Goal: Transaction & Acquisition: Purchase product/service

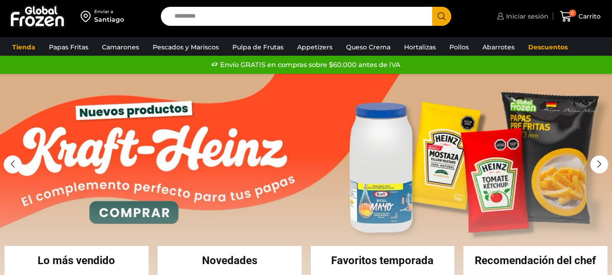
click at [511, 17] on span "Iniciar sesión" at bounding box center [526, 16] width 45 height 9
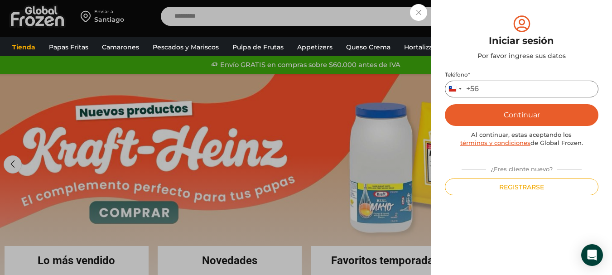
click at [519, 86] on input "Teléfono *" at bounding box center [522, 89] width 154 height 17
type input "*********"
click at [539, 107] on button "Continuar" at bounding box center [522, 115] width 154 height 22
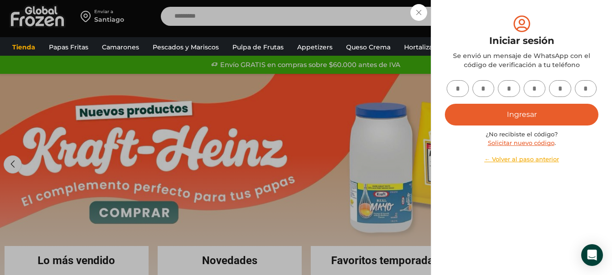
click at [463, 92] on input "text" at bounding box center [458, 88] width 22 height 17
type input "*"
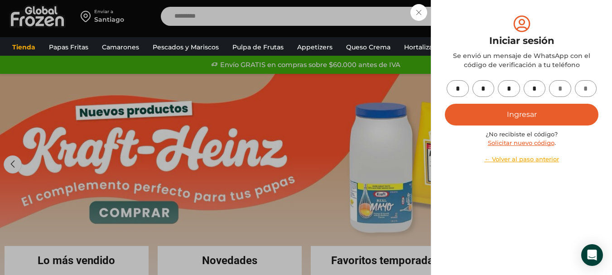
type input "*"
click at [445, 104] on button "Ingresar" at bounding box center [522, 115] width 154 height 22
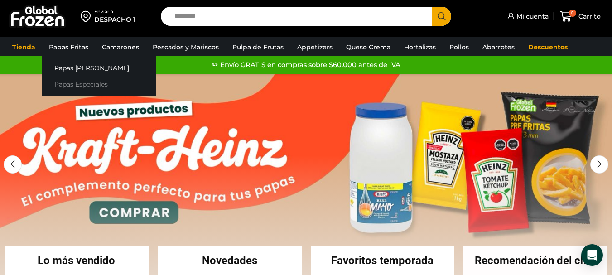
click at [83, 84] on link "Papas Especiales" at bounding box center [99, 84] width 114 height 17
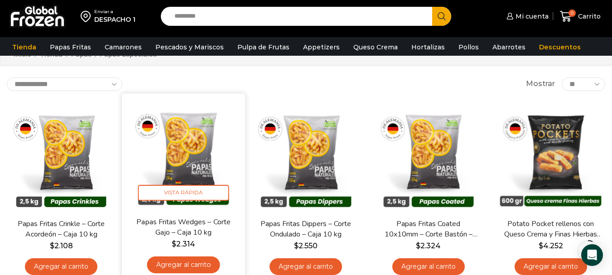
scroll to position [45, 0]
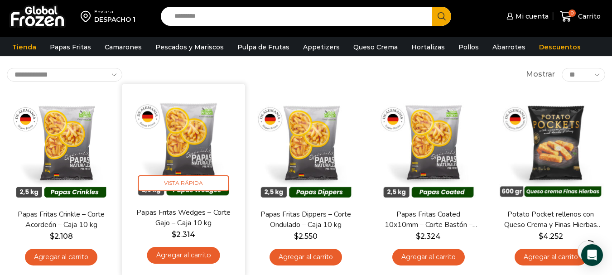
click at [196, 256] on link "Agregar al carrito" at bounding box center [183, 255] width 73 height 17
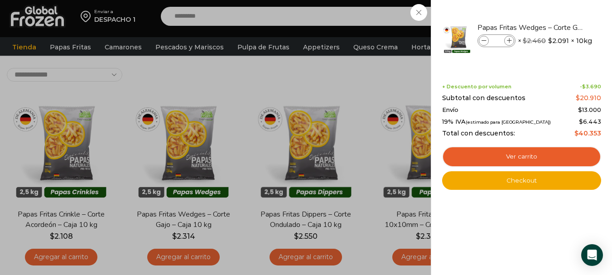
drag, startPoint x: 245, startPoint y: 73, endPoint x: 234, endPoint y: 71, distance: 11.6
click at [558, 27] on div "1 Carrito 1 1 Shopping Cart *" at bounding box center [580, 16] width 45 height 21
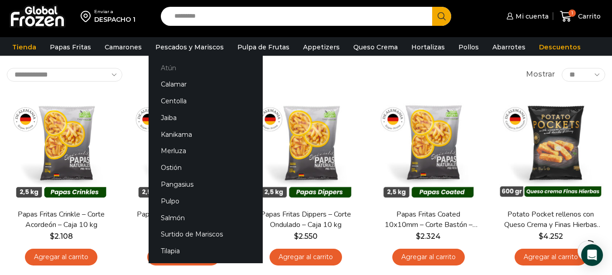
click at [181, 63] on link "Atún" at bounding box center [206, 67] width 114 height 17
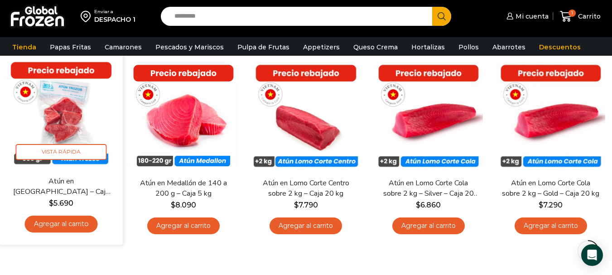
scroll to position [45, 0]
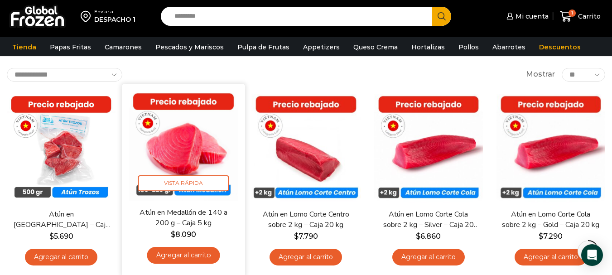
click at [184, 255] on link "Agregar al carrito" at bounding box center [183, 255] width 73 height 17
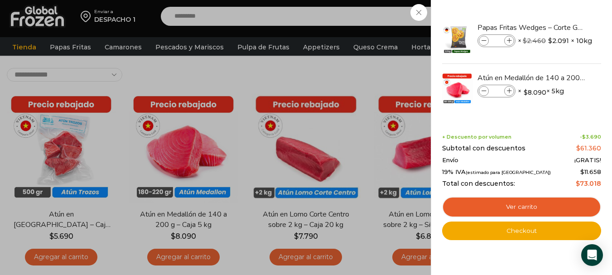
click at [558, 27] on div "2 Carrito 2 2 Shopping Cart *" at bounding box center [580, 16] width 45 height 21
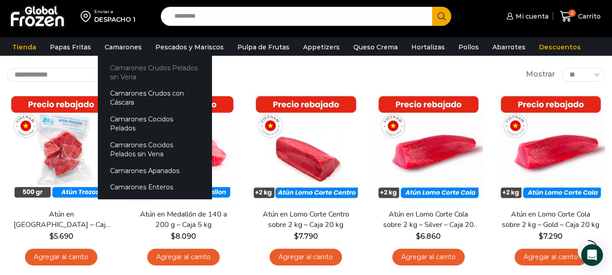
click at [126, 70] on link "Camarones Crudos Pelados sin Vena" at bounding box center [155, 72] width 114 height 26
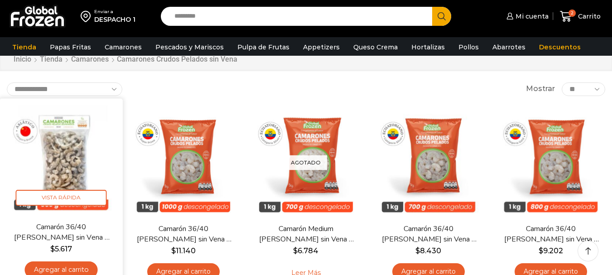
scroll to position [91, 0]
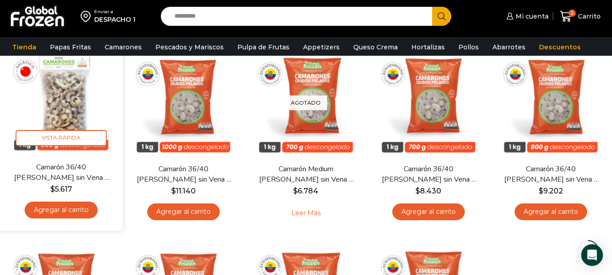
drag, startPoint x: 79, startPoint y: 215, endPoint x: 83, endPoint y: 220, distance: 6.1
click at [80, 216] on link "Agregar al carrito" at bounding box center [61, 210] width 73 height 17
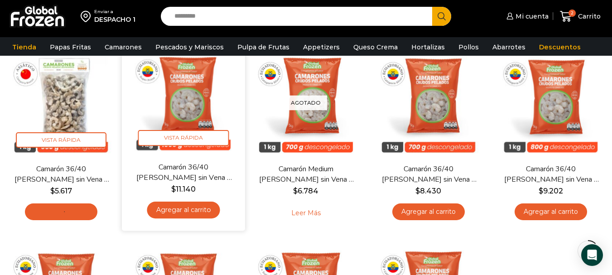
scroll to position [0, 0]
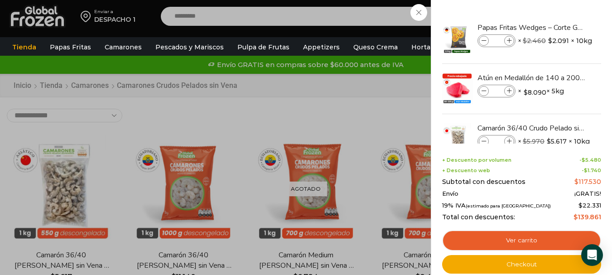
click at [558, 27] on div "3 [GEOGRAPHIC_DATA] 3 3 Shopping Cart *" at bounding box center [580, 16] width 45 height 21
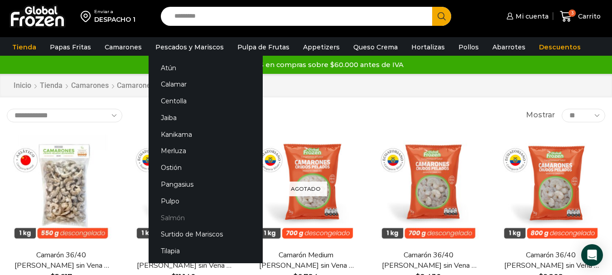
click at [161, 216] on link "Salmón" at bounding box center [206, 217] width 114 height 17
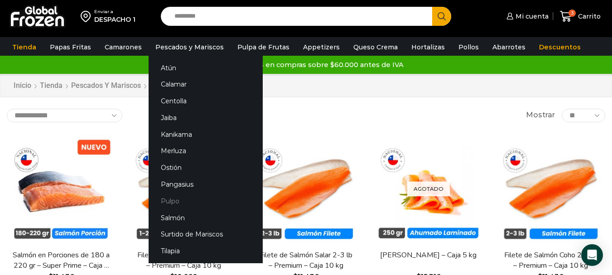
click at [180, 202] on link "Pulpo" at bounding box center [206, 201] width 114 height 17
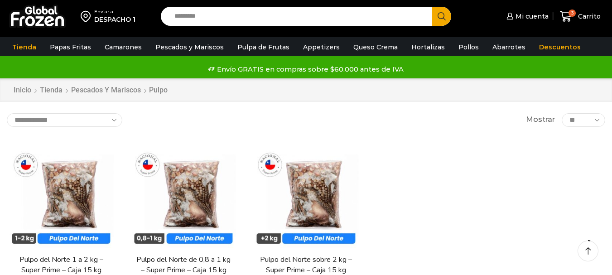
scroll to position [91, 0]
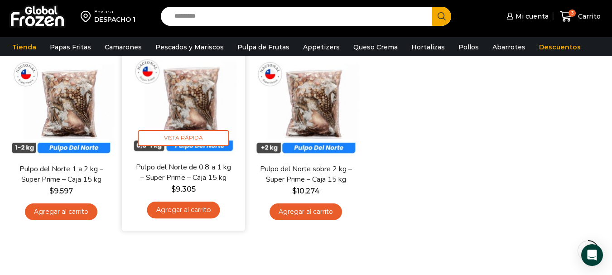
click at [180, 208] on link "Agregar al carrito" at bounding box center [183, 210] width 73 height 17
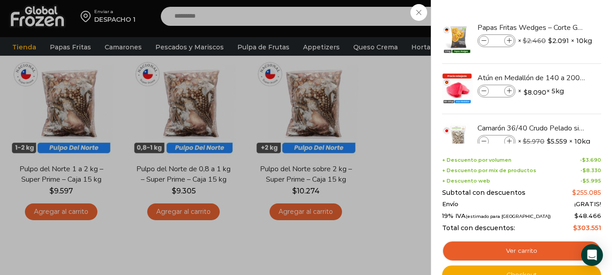
click at [558, 27] on div "4 Carrito 4 4 Shopping Cart *" at bounding box center [580, 16] width 45 height 21
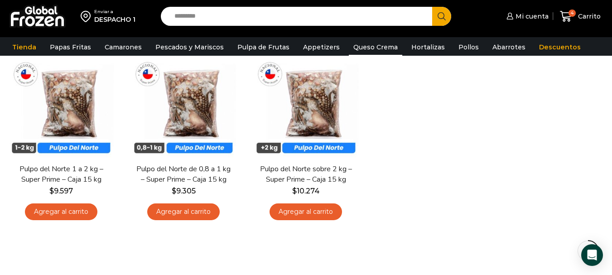
click at [376, 48] on link "Queso Crema" at bounding box center [375, 47] width 53 height 17
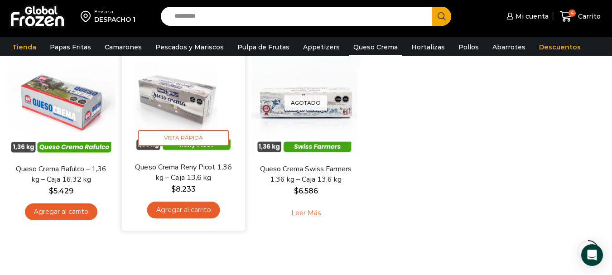
click at [194, 218] on link "Agregar al carrito" at bounding box center [183, 210] width 73 height 17
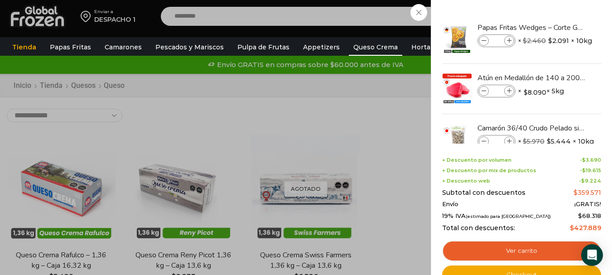
click at [558, 27] on div "5 Carrito 5 5 Shopping Cart *" at bounding box center [580, 16] width 45 height 21
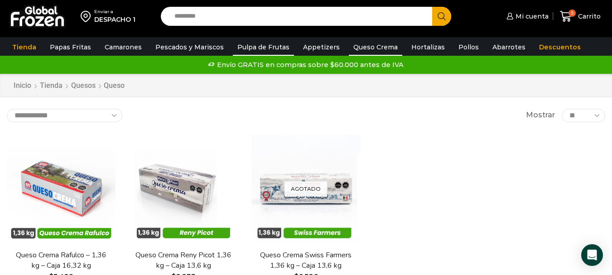
click at [258, 47] on link "Pulpa de Frutas" at bounding box center [263, 47] width 61 height 17
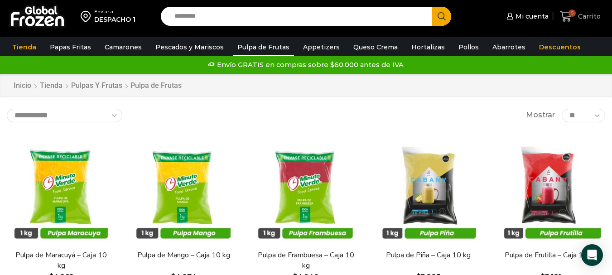
click at [592, 23] on link "5 Carrito" at bounding box center [580, 16] width 45 height 21
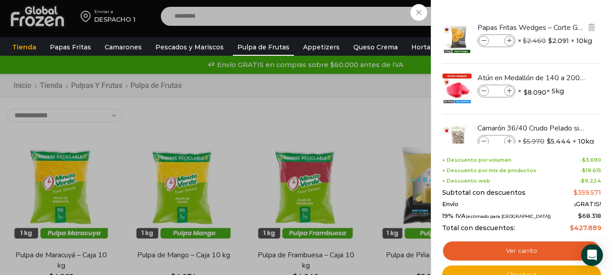
click at [509, 39] on icon at bounding box center [509, 41] width 5 height 5
type input "*"
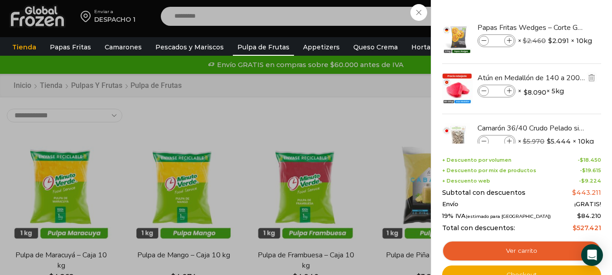
click at [513, 91] on span at bounding box center [510, 91] width 10 height 10
type input "*"
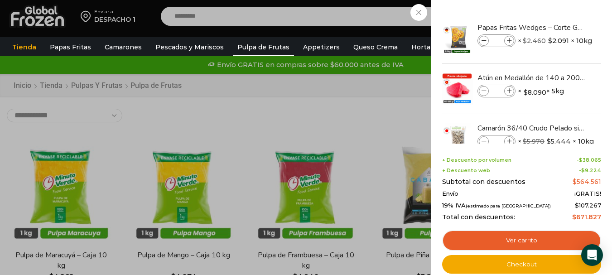
click at [513, 91] on span at bounding box center [510, 91] width 10 height 10
click at [486, 91] on icon at bounding box center [484, 91] width 5 height 5
type input "*"
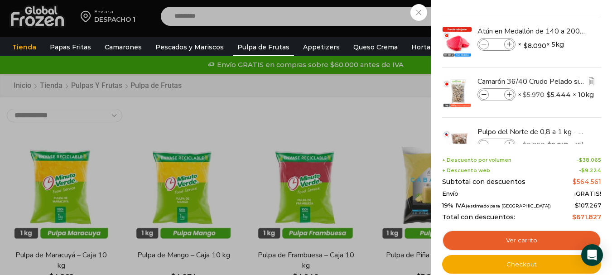
scroll to position [37, 0]
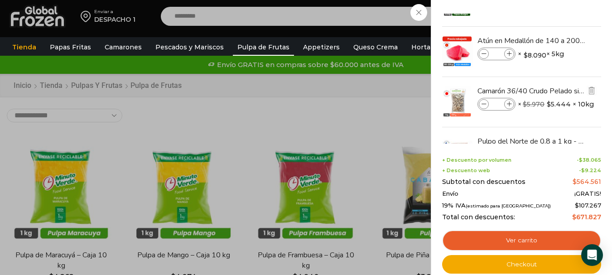
click at [509, 103] on icon at bounding box center [509, 104] width 5 height 5
click at [509, 102] on icon at bounding box center [509, 104] width 5 height 5
type input "*"
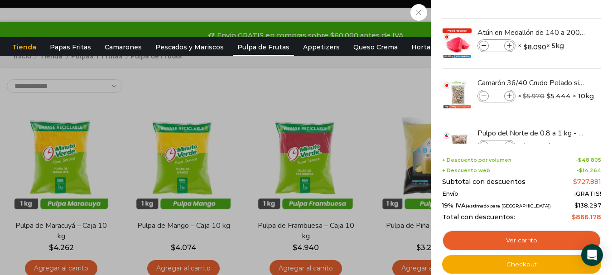
scroll to position [45, 0]
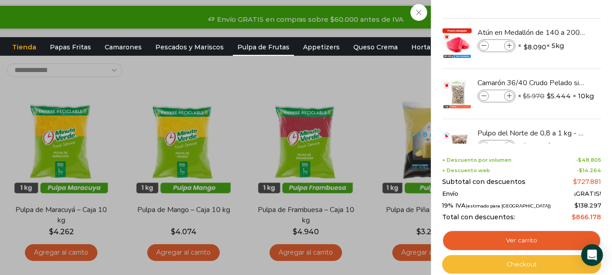
click at [540, 267] on link "Checkout" at bounding box center [521, 264] width 159 height 19
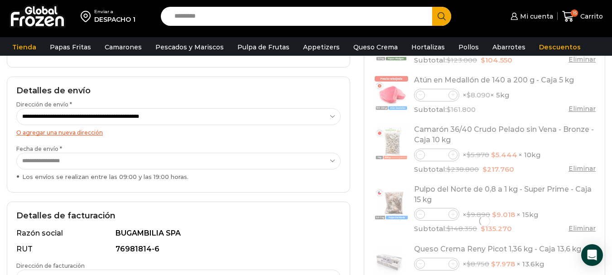
scroll to position [136, 0]
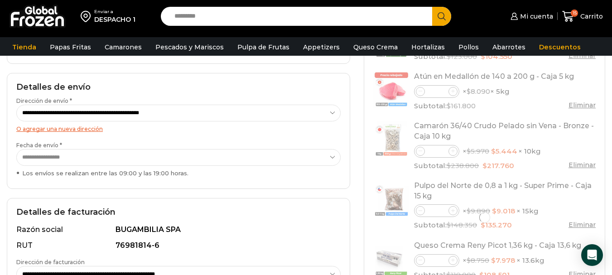
select select "*"
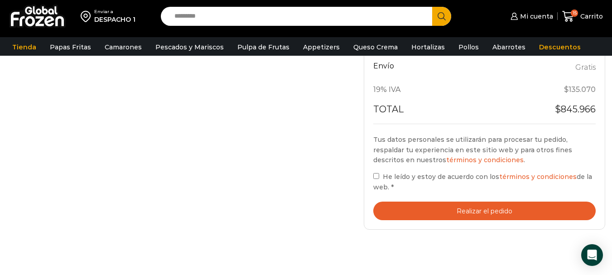
scroll to position [446, 0]
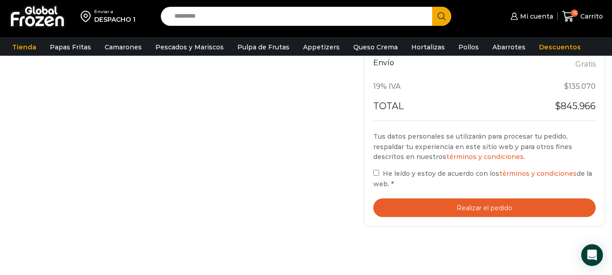
click at [415, 209] on button "Realizar el pedido" at bounding box center [485, 208] width 223 height 19
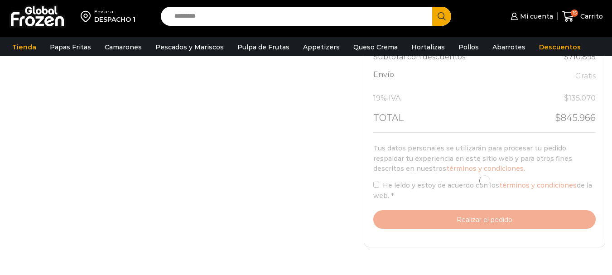
scroll to position [446, 0]
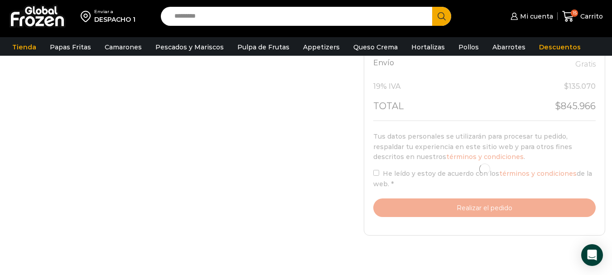
select select "*"
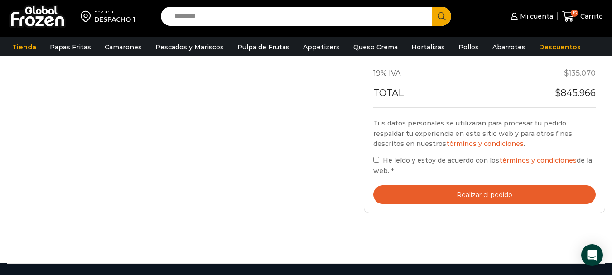
scroll to position [478, 0]
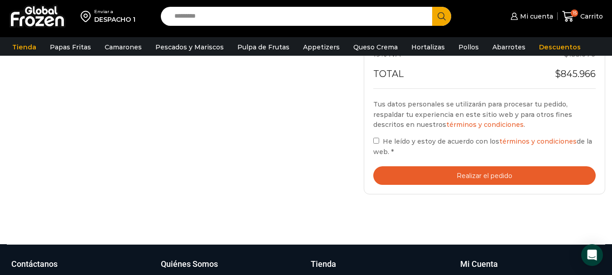
click at [548, 173] on button "Realizar el pedido" at bounding box center [485, 175] width 223 height 19
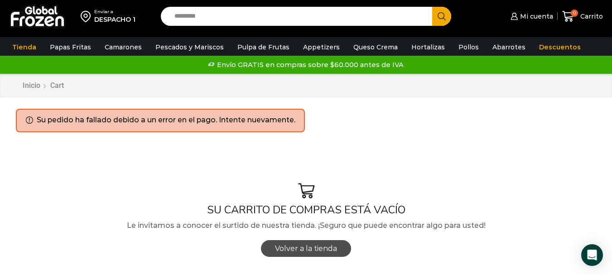
click at [327, 242] on link "Volver a la tienda" at bounding box center [306, 248] width 90 height 17
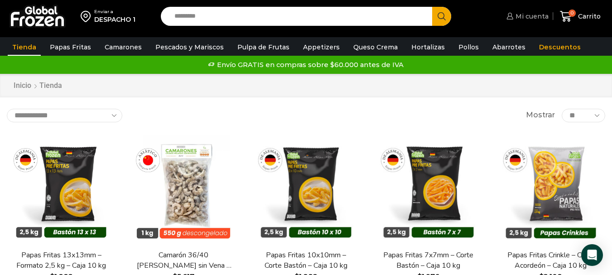
click at [534, 15] on span "Mi cuenta" at bounding box center [531, 16] width 35 height 9
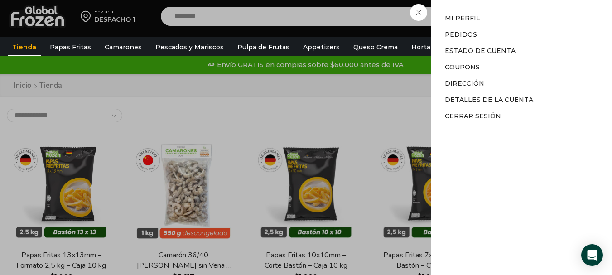
click at [505, 25] on div "Mi cuenta Mi cuenta Mi perfil Pedidos Descargas Estado de Cuenta Coupons Direcc…" at bounding box center [527, 16] width 44 height 18
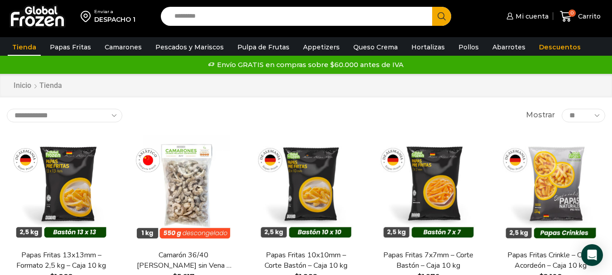
click at [26, 10] on img at bounding box center [37, 17] width 57 height 24
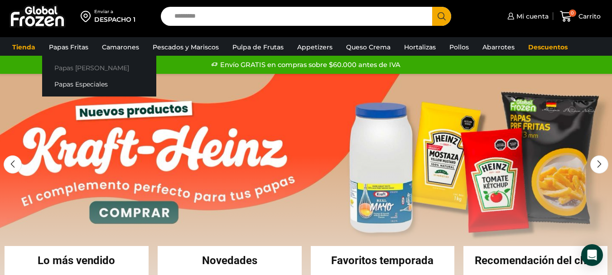
click at [71, 74] on link "Papas [PERSON_NAME]" at bounding box center [99, 67] width 114 height 17
click at [77, 88] on link "Papas Especiales" at bounding box center [99, 84] width 114 height 17
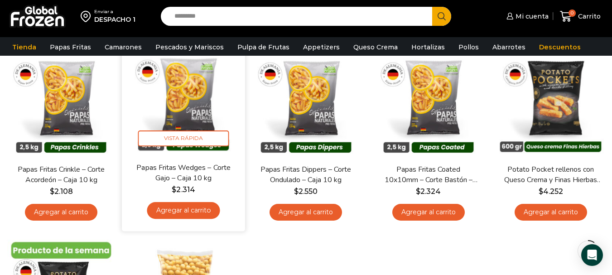
scroll to position [91, 0]
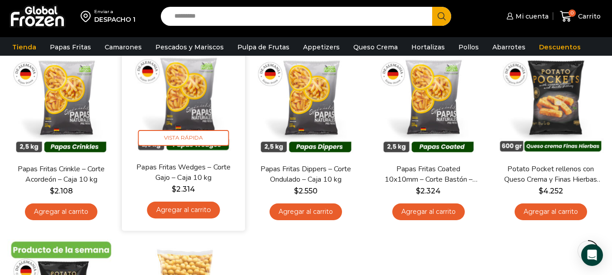
click at [192, 211] on link "Agregar al carrito" at bounding box center [183, 210] width 73 height 17
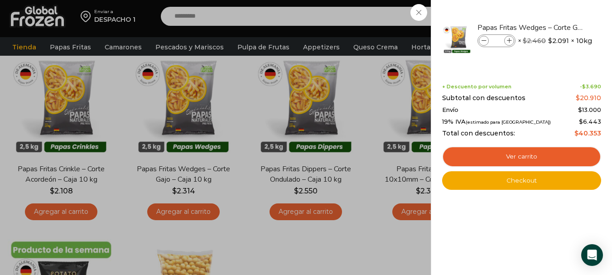
click at [558, 27] on div "1 [GEOGRAPHIC_DATA] 1 1 Shopping Cart *" at bounding box center [580, 16] width 45 height 21
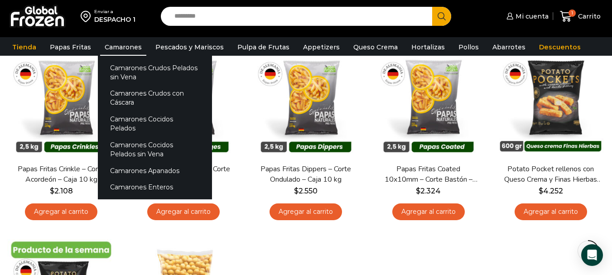
click at [125, 47] on link "Camarones" at bounding box center [123, 47] width 46 height 17
click at [134, 70] on link "Camarones Crudos Pelados sin Vena" at bounding box center [155, 72] width 114 height 26
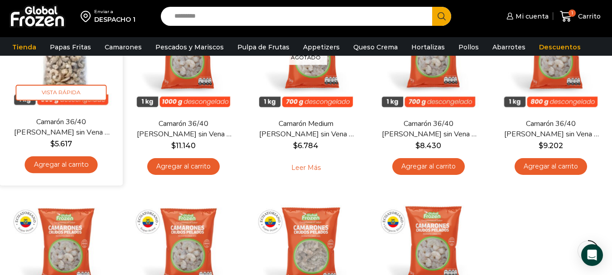
click at [76, 167] on link "Agregar al carrito" at bounding box center [61, 164] width 73 height 17
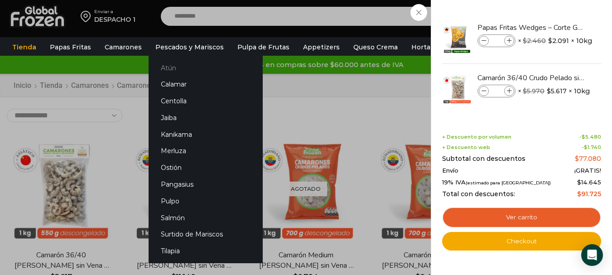
click at [177, 63] on link "Atún" at bounding box center [206, 67] width 114 height 17
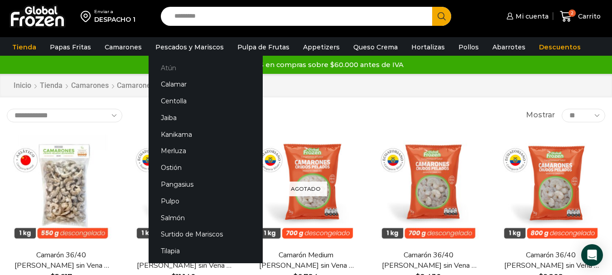
drag, startPoint x: 165, startPoint y: 68, endPoint x: 251, endPoint y: 86, distance: 87.7
click at [165, 68] on link "Atún" at bounding box center [206, 67] width 114 height 17
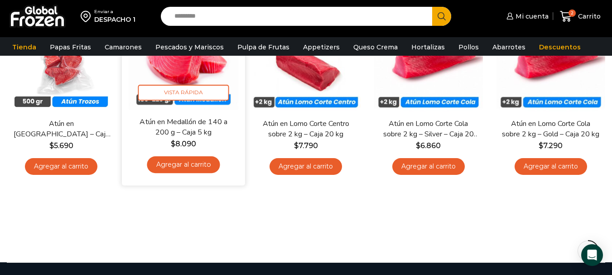
click at [209, 168] on link "Agregar al carrito" at bounding box center [183, 164] width 73 height 17
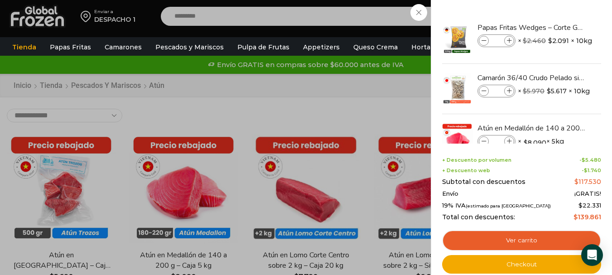
click at [558, 8] on div "3 Carrito 3 3 Shopping Cart *" at bounding box center [580, 16] width 45 height 21
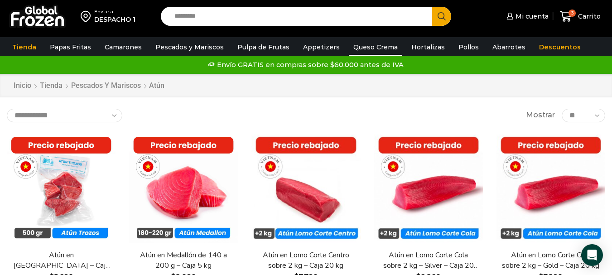
click at [374, 45] on link "Queso Crema" at bounding box center [375, 47] width 53 height 17
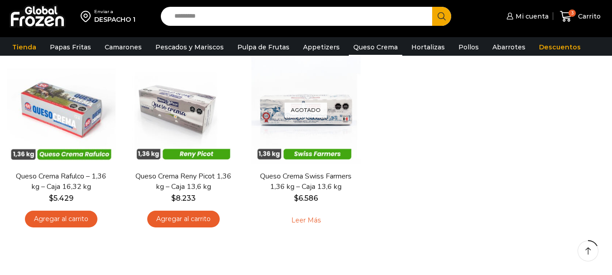
scroll to position [91, 0]
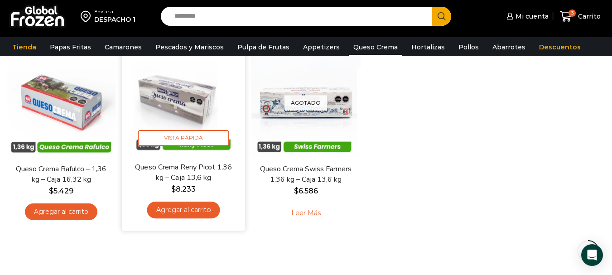
click at [201, 216] on link "Agregar al carrito" at bounding box center [183, 210] width 73 height 17
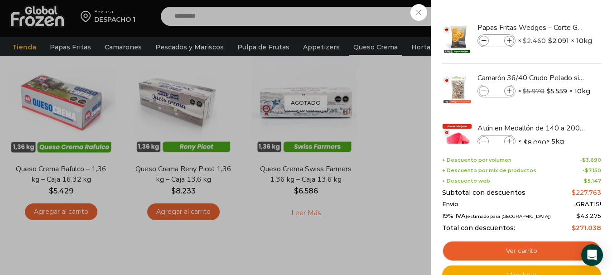
click at [558, 27] on div "4 [GEOGRAPHIC_DATA] 4 4 Shopping Cart *" at bounding box center [580, 16] width 45 height 21
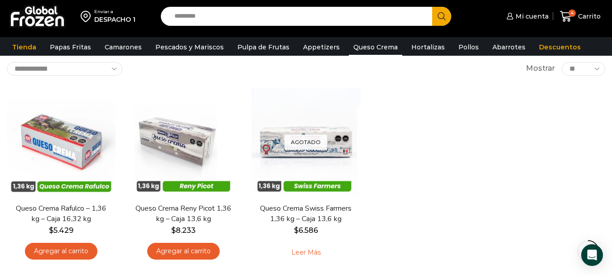
scroll to position [0, 0]
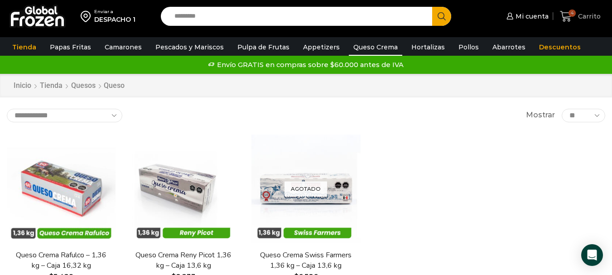
click at [586, 15] on span "Carrito" at bounding box center [588, 16] width 25 height 9
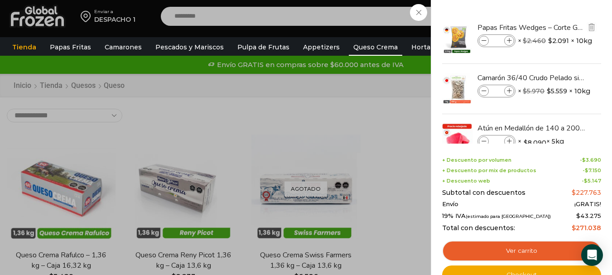
click at [505, 40] on span at bounding box center [510, 41] width 10 height 10
click at [506, 40] on span at bounding box center [510, 41] width 10 height 10
click at [507, 40] on icon at bounding box center [509, 41] width 5 height 5
type input "*"
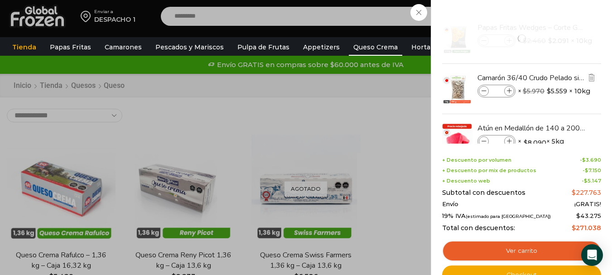
click at [509, 90] on icon at bounding box center [509, 91] width 5 height 5
type input "*"
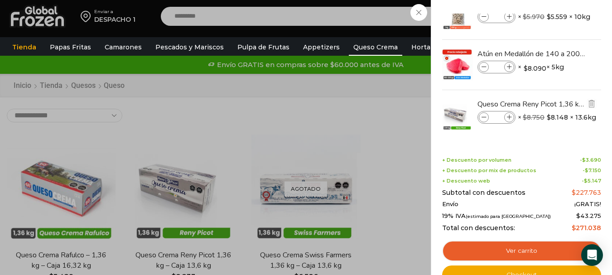
scroll to position [78, 0]
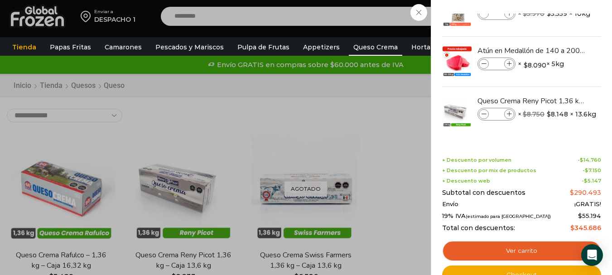
click at [510, 62] on icon at bounding box center [509, 64] width 5 height 5
type input "*"
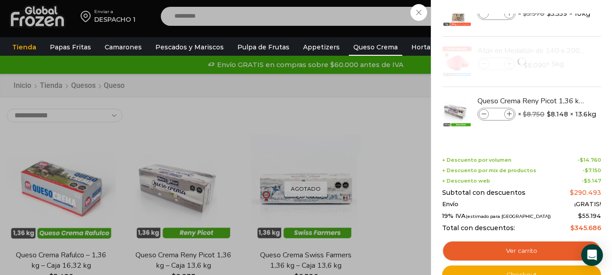
click at [558, 27] on div "7 Carrito 7 7 Shopping Cart *" at bounding box center [580, 16] width 45 height 21
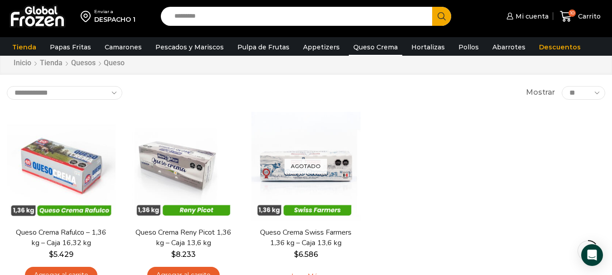
scroll to position [0, 0]
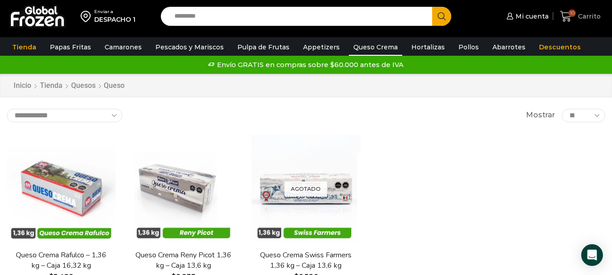
click at [590, 19] on span "Carrito" at bounding box center [588, 16] width 25 height 9
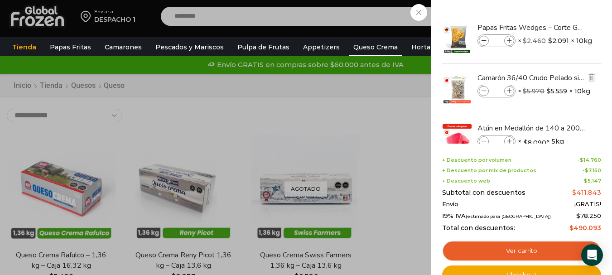
click at [509, 90] on icon at bounding box center [509, 91] width 5 height 5
type input "*"
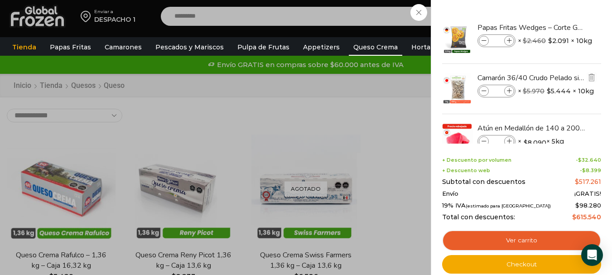
click at [506, 95] on span at bounding box center [510, 91] width 10 height 10
type input "*"
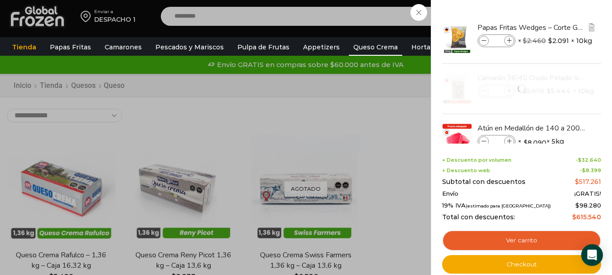
click at [512, 40] on icon at bounding box center [509, 41] width 5 height 5
type input "*"
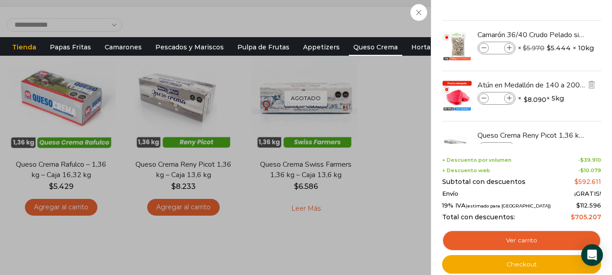
scroll to position [78, 0]
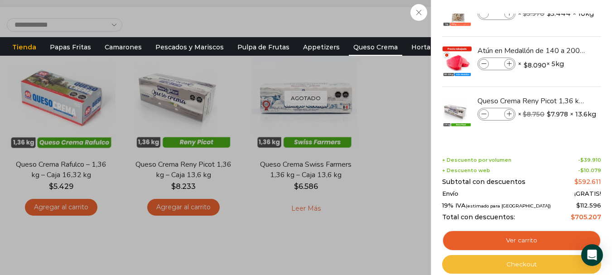
click at [538, 260] on link "Checkout" at bounding box center [521, 264] width 159 height 19
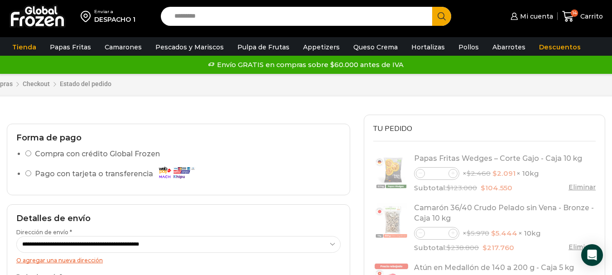
select select "*"
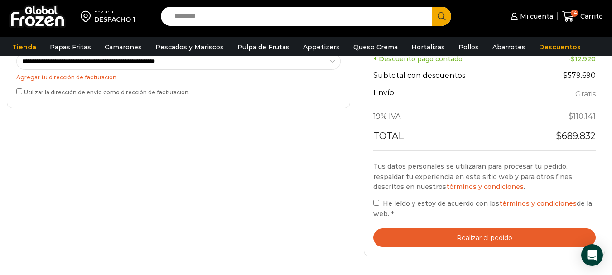
scroll to position [363, 0]
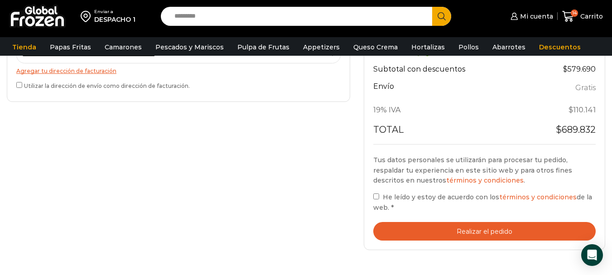
click at [493, 230] on button "Realizar el pedido" at bounding box center [485, 231] width 223 height 19
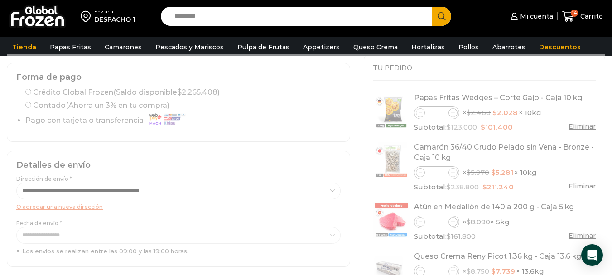
scroll to position [45, 0]
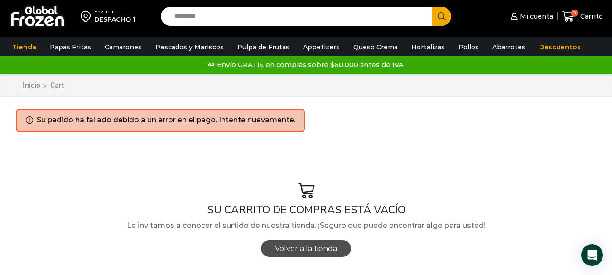
click at [316, 249] on span "Volver a la tienda" at bounding box center [306, 248] width 62 height 9
